Goal: Navigation & Orientation: Find specific page/section

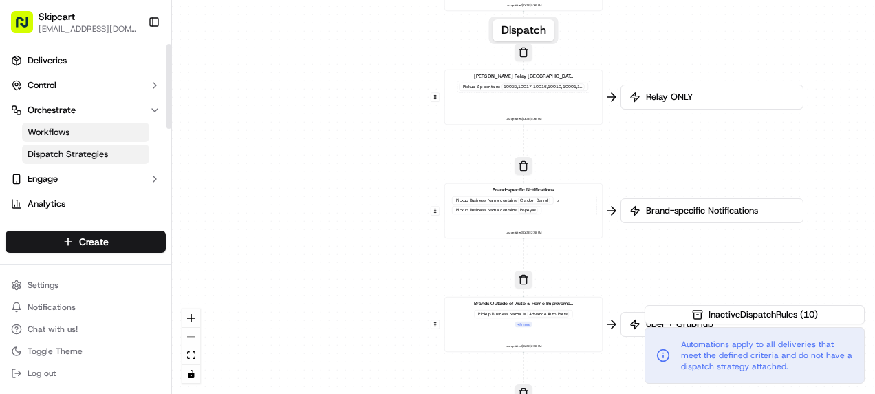
click at [56, 152] on span "Dispatch Strategies" at bounding box center [68, 154] width 80 height 12
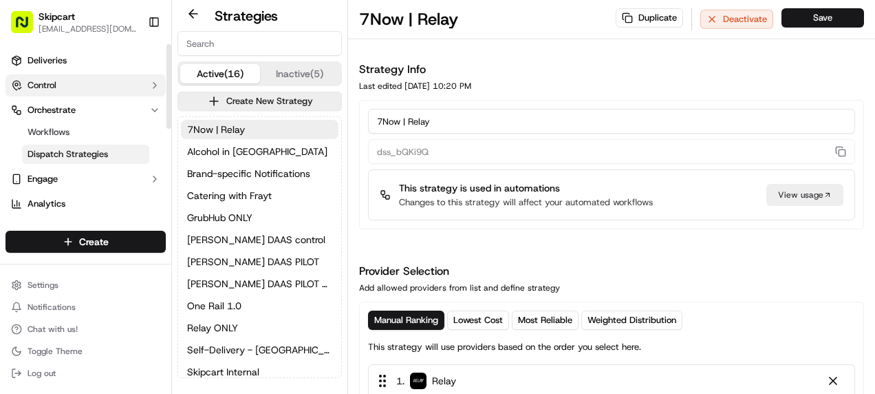
click at [58, 88] on button "Control" at bounding box center [86, 85] width 160 height 22
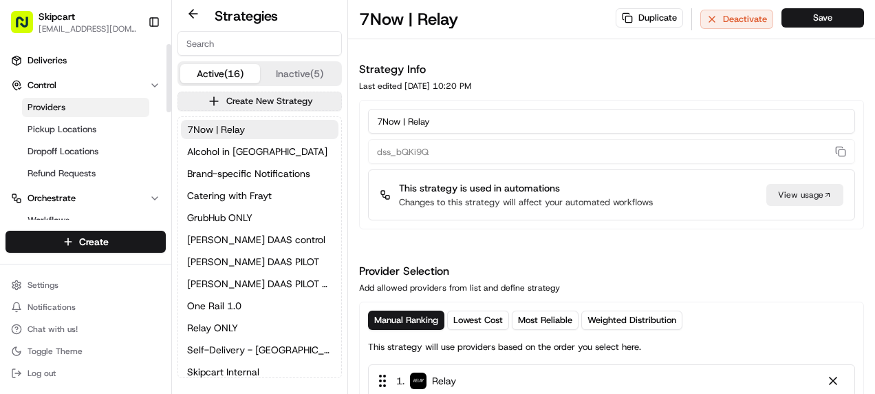
click at [39, 103] on span "Providers" at bounding box center [47, 107] width 38 height 12
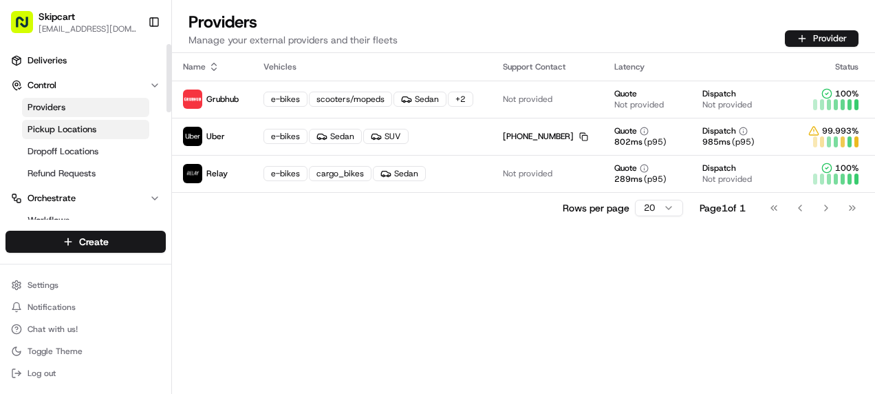
click at [63, 129] on span "Pickup Locations" at bounding box center [62, 129] width 69 height 12
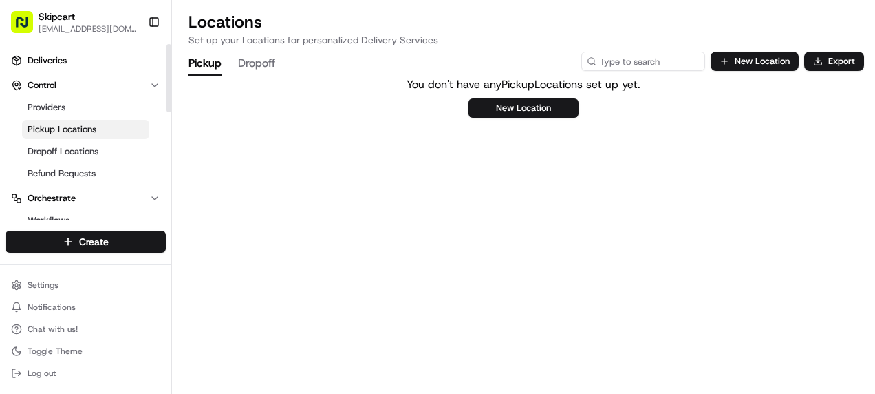
click at [270, 66] on button "Dropoff" at bounding box center [256, 63] width 37 height 23
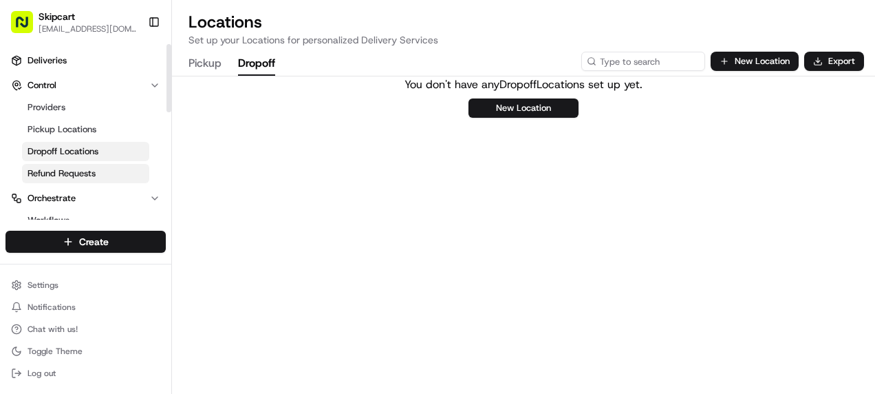
click at [60, 169] on span "Refund Requests" at bounding box center [62, 173] width 68 height 12
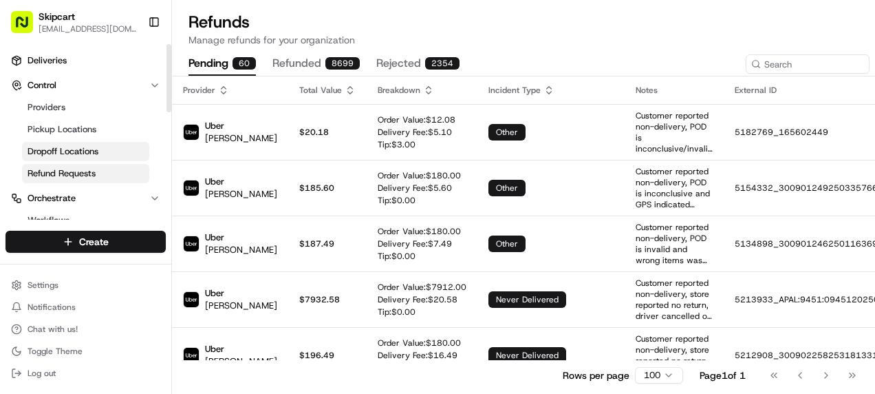
click at [42, 153] on span "Dropoff Locations" at bounding box center [63, 151] width 71 height 12
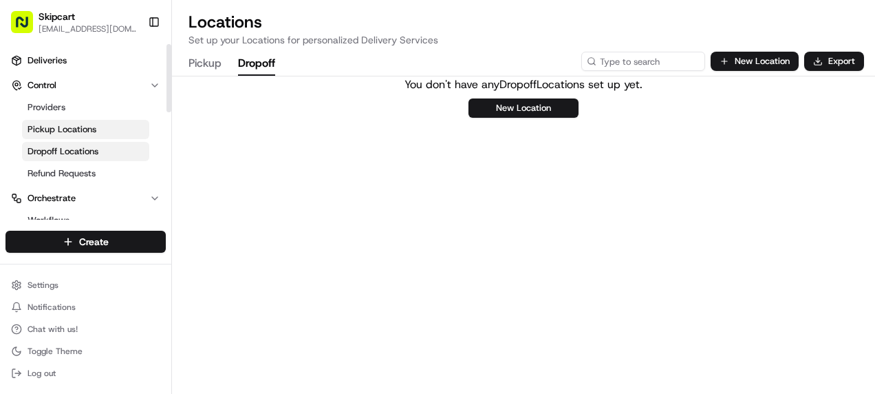
click at [56, 131] on span "Pickup Locations" at bounding box center [62, 129] width 69 height 12
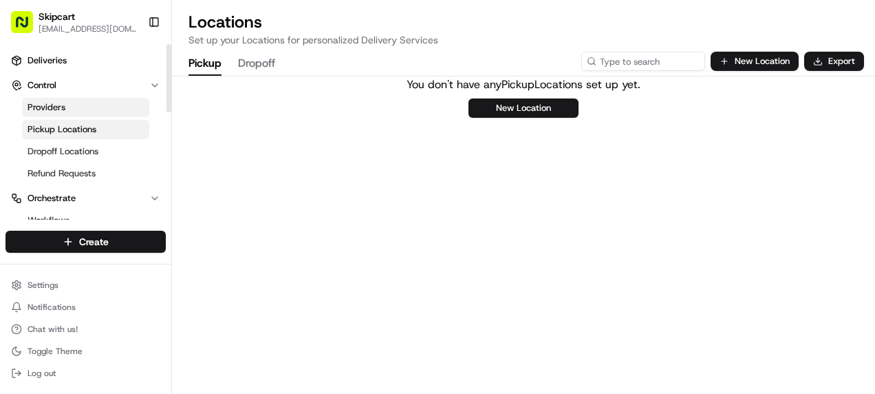
click at [58, 105] on span "Providers" at bounding box center [47, 107] width 38 height 12
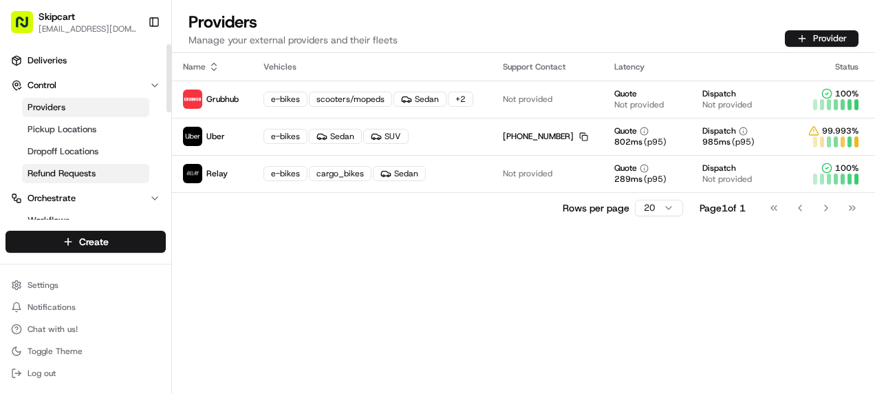
click at [47, 172] on span "Refund Requests" at bounding box center [62, 173] width 68 height 12
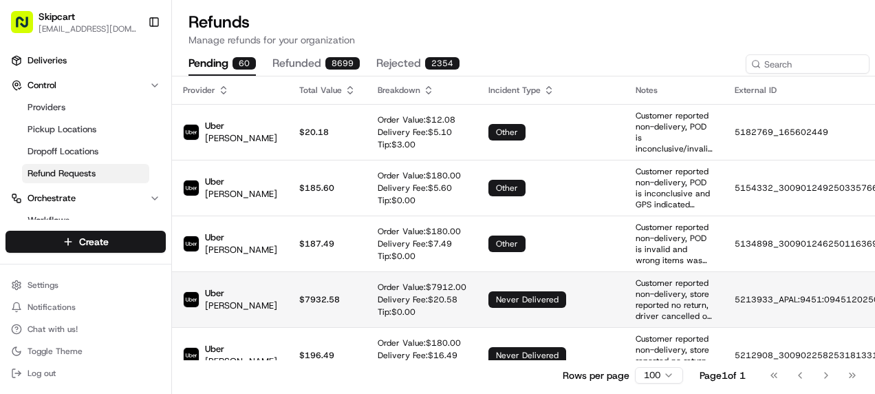
click at [658, 296] on p "Customer reported non-delivery, store reported no return, driver cancelled off …" at bounding box center [674, 299] width 77 height 44
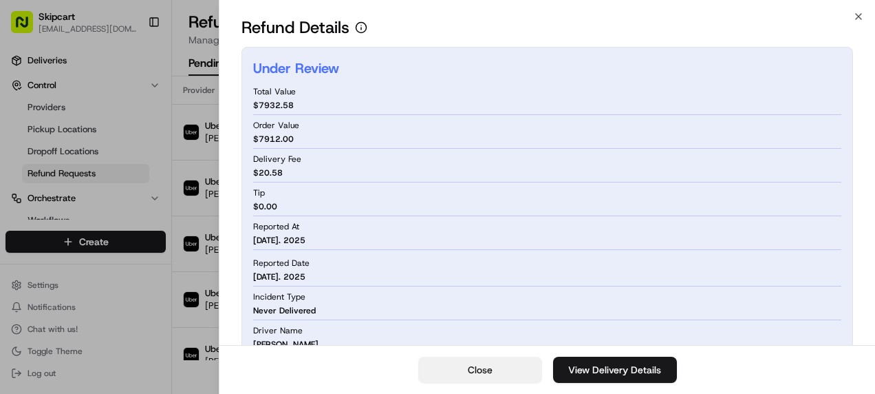
click at [462, 373] on button "Close" at bounding box center [480, 369] width 124 height 26
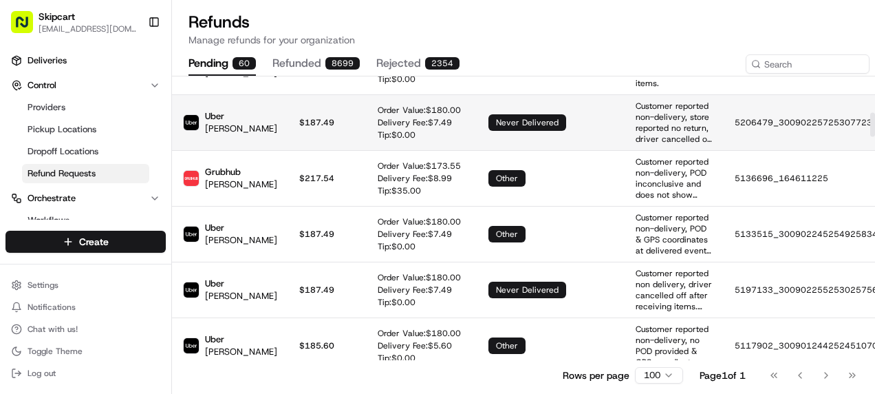
scroll to position [550, 0]
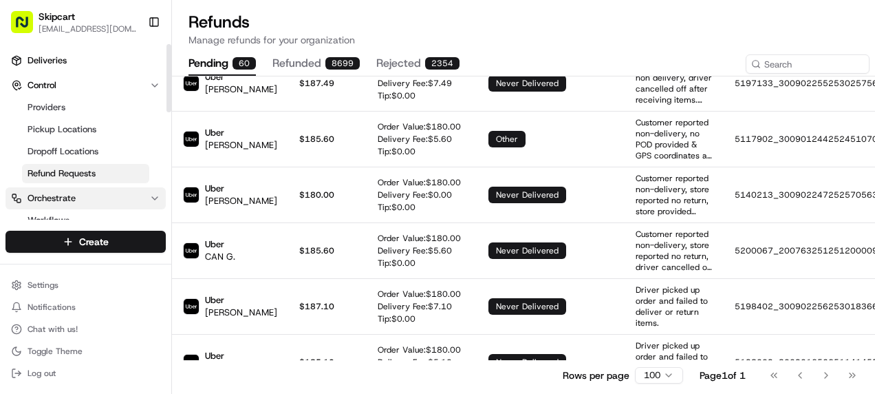
click at [45, 195] on span "Orchestrate" at bounding box center [52, 198] width 48 height 12
drag, startPoint x: 171, startPoint y: 78, endPoint x: 158, endPoint y: 125, distance: 47.9
click at [158, 125] on div "Skipcart [EMAIL_ADDRESS][DOMAIN_NAME] Toggle Sidebar Deliveries Control Provide…" at bounding box center [86, 197] width 172 height 394
click at [421, 21] on h1 "Refunds" at bounding box center [523, 22] width 670 height 22
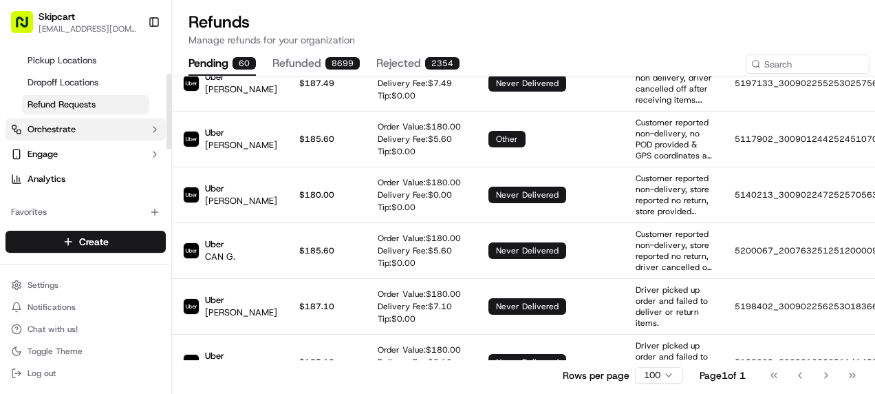
click at [52, 126] on span "Orchestrate" at bounding box center [52, 129] width 48 height 12
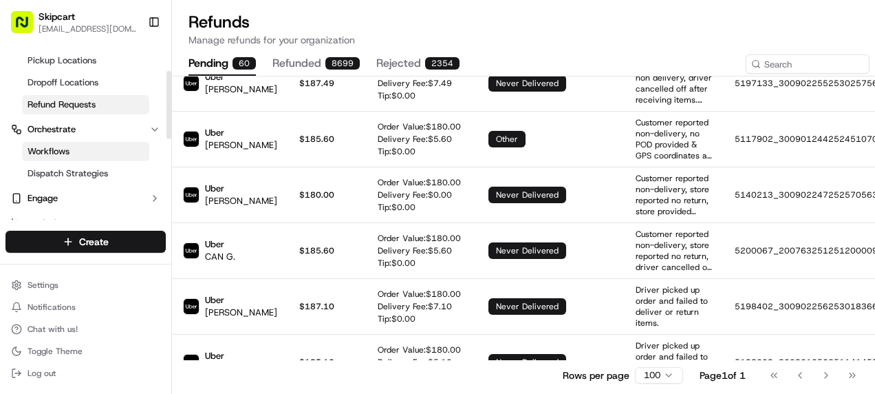
click at [58, 149] on span "Workflows" at bounding box center [49, 151] width 42 height 12
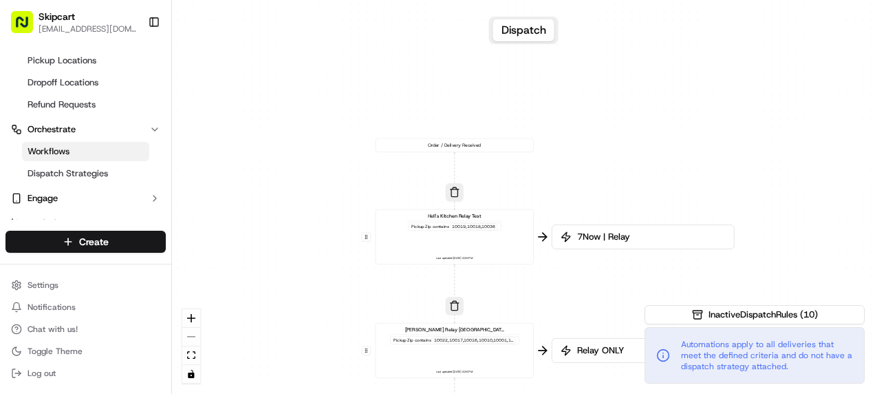
drag, startPoint x: 335, startPoint y: 72, endPoint x: 279, endPoint y: 301, distance: 236.6
click at [275, 320] on div "0 0 0 0 0 0 Order / Delivery Received Hell's Kitchen Relay Test Pickup Zip cont…" at bounding box center [523, 197] width 703 height 394
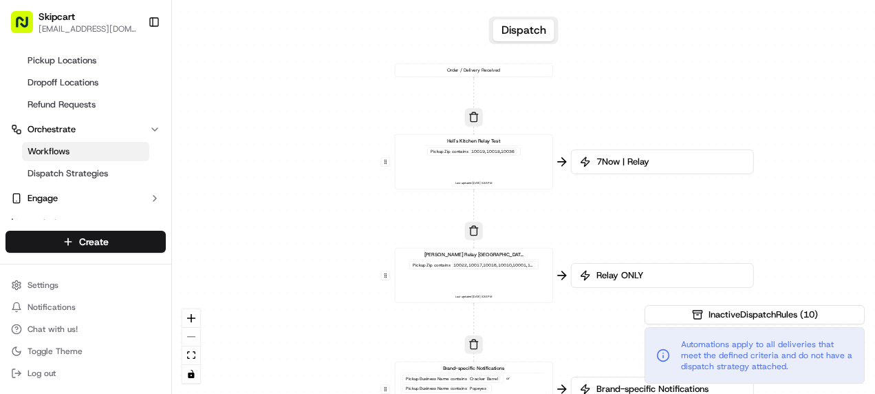
drag, startPoint x: 260, startPoint y: 230, endPoint x: 275, endPoint y: 160, distance: 71.8
click at [275, 160] on div "0 0 0 0 0 0 Order / Delivery Received Hell's Kitchen Relay Test Pickup Zip cont…" at bounding box center [523, 197] width 703 height 394
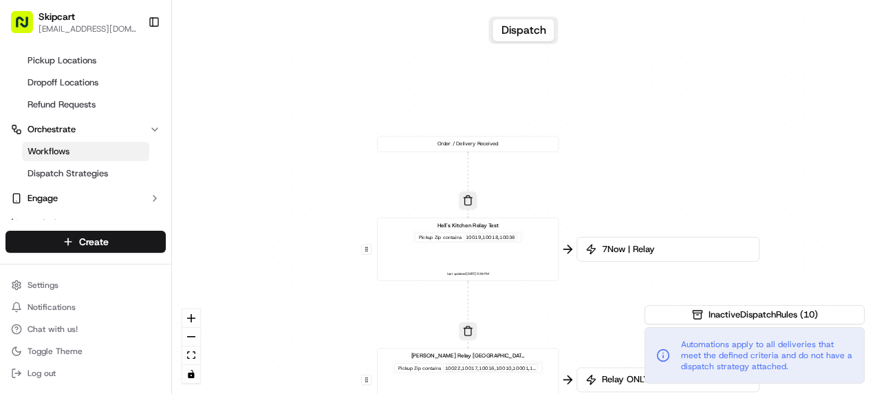
drag, startPoint x: 277, startPoint y: 147, endPoint x: 238, endPoint y: 241, distance: 102.1
click at [238, 241] on div "0 0 0 0 0 0 Order / Delivery Received Hell's Kitchen Relay Test Pickup Zip cont…" at bounding box center [523, 197] width 703 height 394
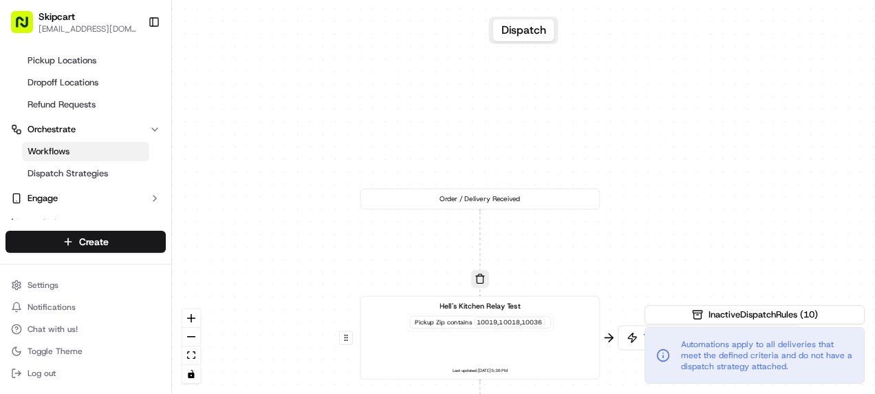
drag, startPoint x: 296, startPoint y: 177, endPoint x: 235, endPoint y: 250, distance: 95.2
click at [235, 250] on div "0 0 0 0 0 0 Order / Delivery Received Hell's Kitchen Relay Test Pickup Zip cont…" at bounding box center [523, 197] width 703 height 394
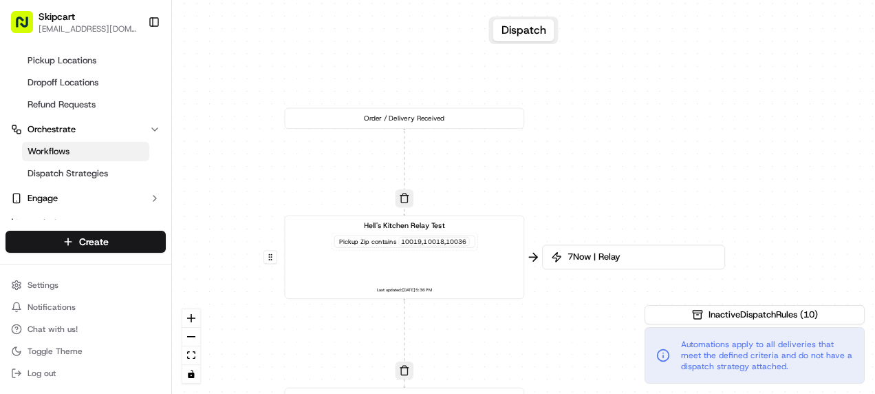
drag, startPoint x: 314, startPoint y: 245, endPoint x: 244, endPoint y: 160, distance: 110.9
click at [244, 160] on div "0 0 0 0 0 0 Order / Delivery Received Hell's Kitchen Relay Test Pickup Zip cont…" at bounding box center [523, 197] width 703 height 394
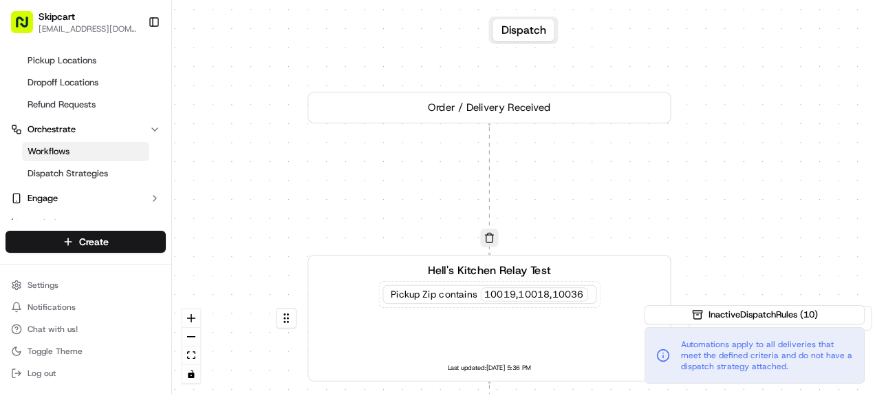
drag, startPoint x: 264, startPoint y: 154, endPoint x: 266, endPoint y: 165, distance: 11.2
click at [266, 165] on div "0 0 0 0 0 0 Order / Delivery Received Hell's Kitchen Relay Test Pickup Zip cont…" at bounding box center [523, 197] width 703 height 394
click at [45, 173] on span "Dispatch Strategies" at bounding box center [68, 173] width 80 height 12
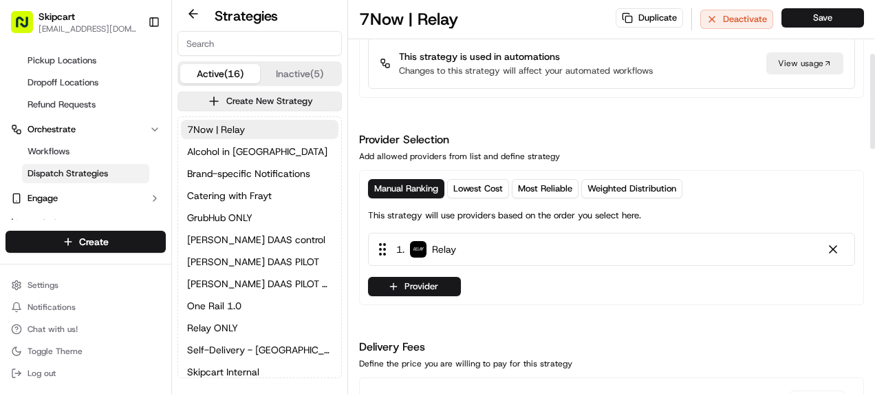
scroll to position [275, 0]
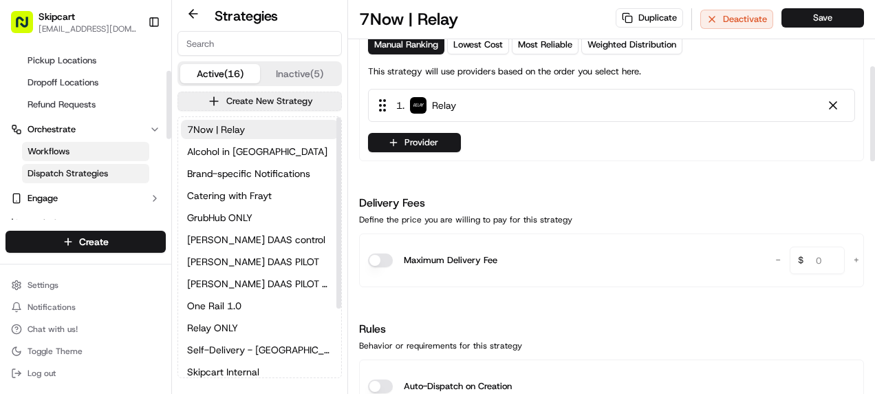
click at [36, 147] on span "Workflows" at bounding box center [49, 151] width 42 height 12
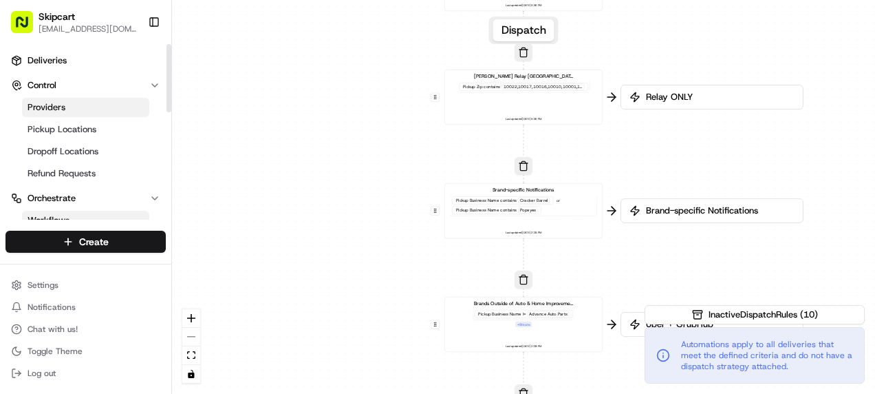
click at [47, 106] on span "Providers" at bounding box center [47, 107] width 38 height 12
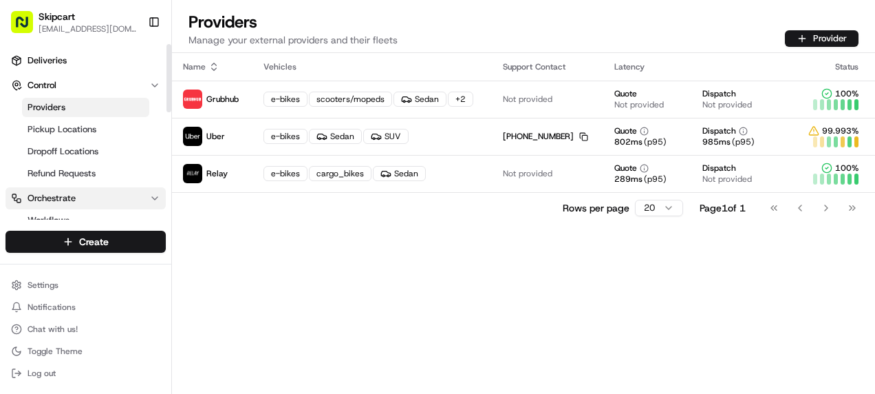
click at [80, 193] on button "Orchestrate" at bounding box center [86, 198] width 160 height 22
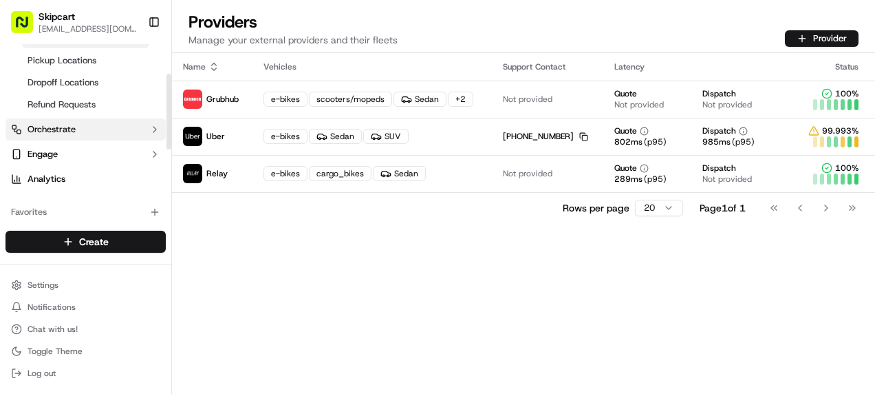
click at [77, 131] on button "Orchestrate" at bounding box center [86, 129] width 160 height 22
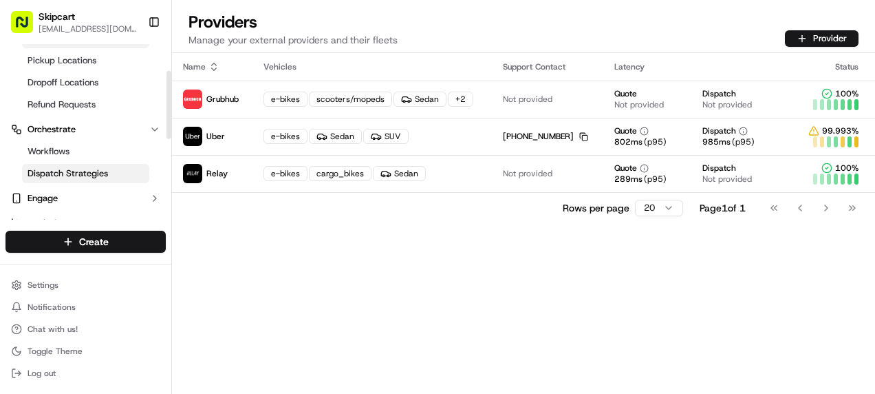
click at [103, 169] on span "Dispatch Strategies" at bounding box center [68, 173] width 80 height 12
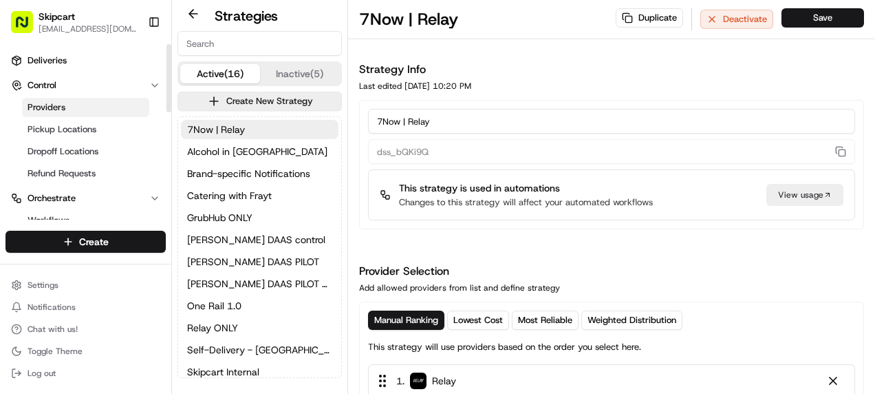
click at [60, 105] on span "Providers" at bounding box center [47, 107] width 38 height 12
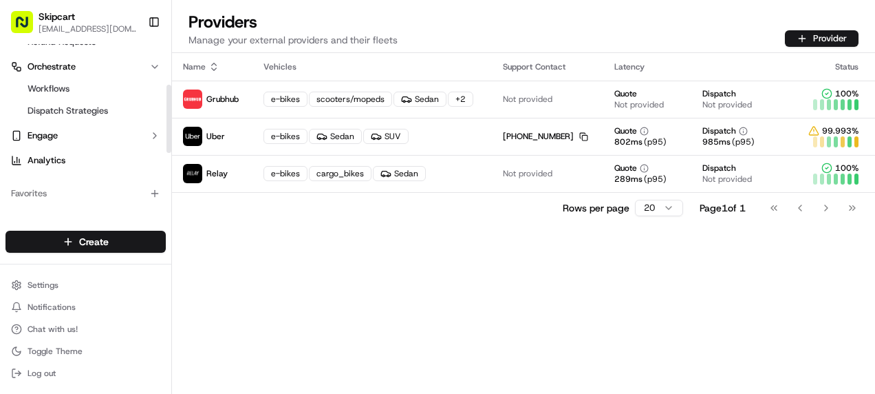
scroll to position [138, 0]
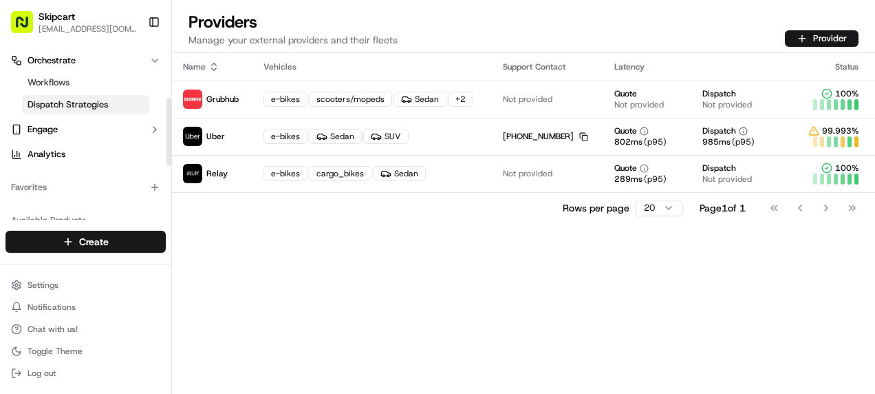
click at [58, 109] on span "Dispatch Strategies" at bounding box center [68, 104] width 80 height 12
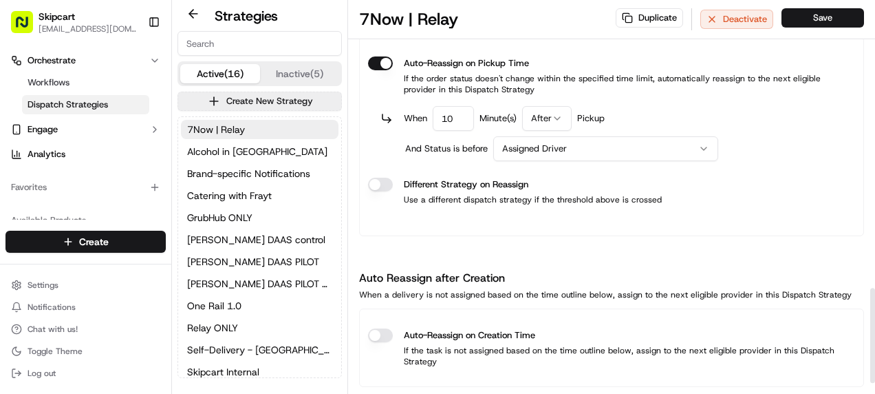
scroll to position [1241, 0]
